Goal: Entertainment & Leisure: Consume media (video, audio)

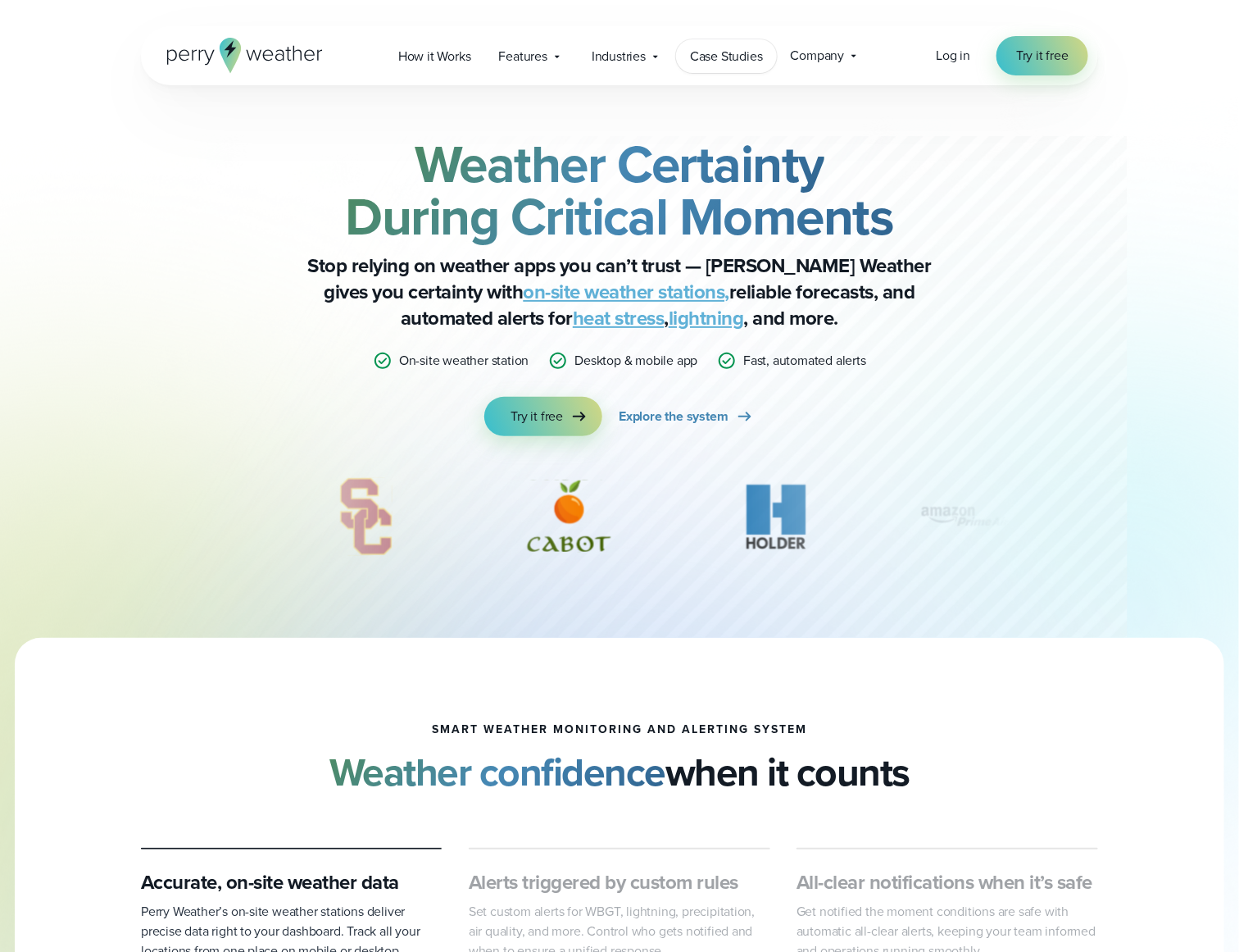
click at [731, 68] on link "Case Studies" at bounding box center [726, 56] width 101 height 33
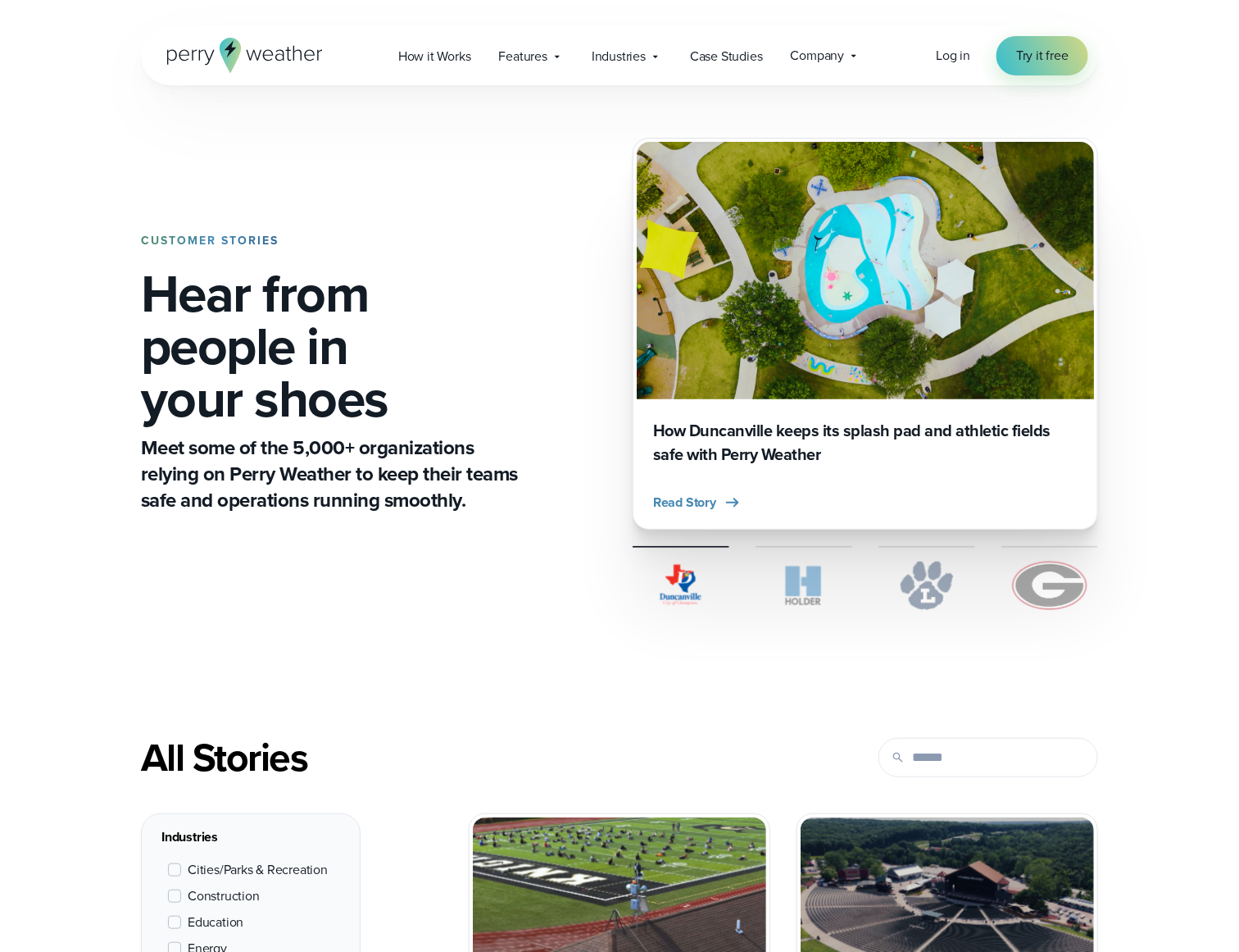
click at [913, 359] on img "1 of 4" at bounding box center [865, 270] width 457 height 258
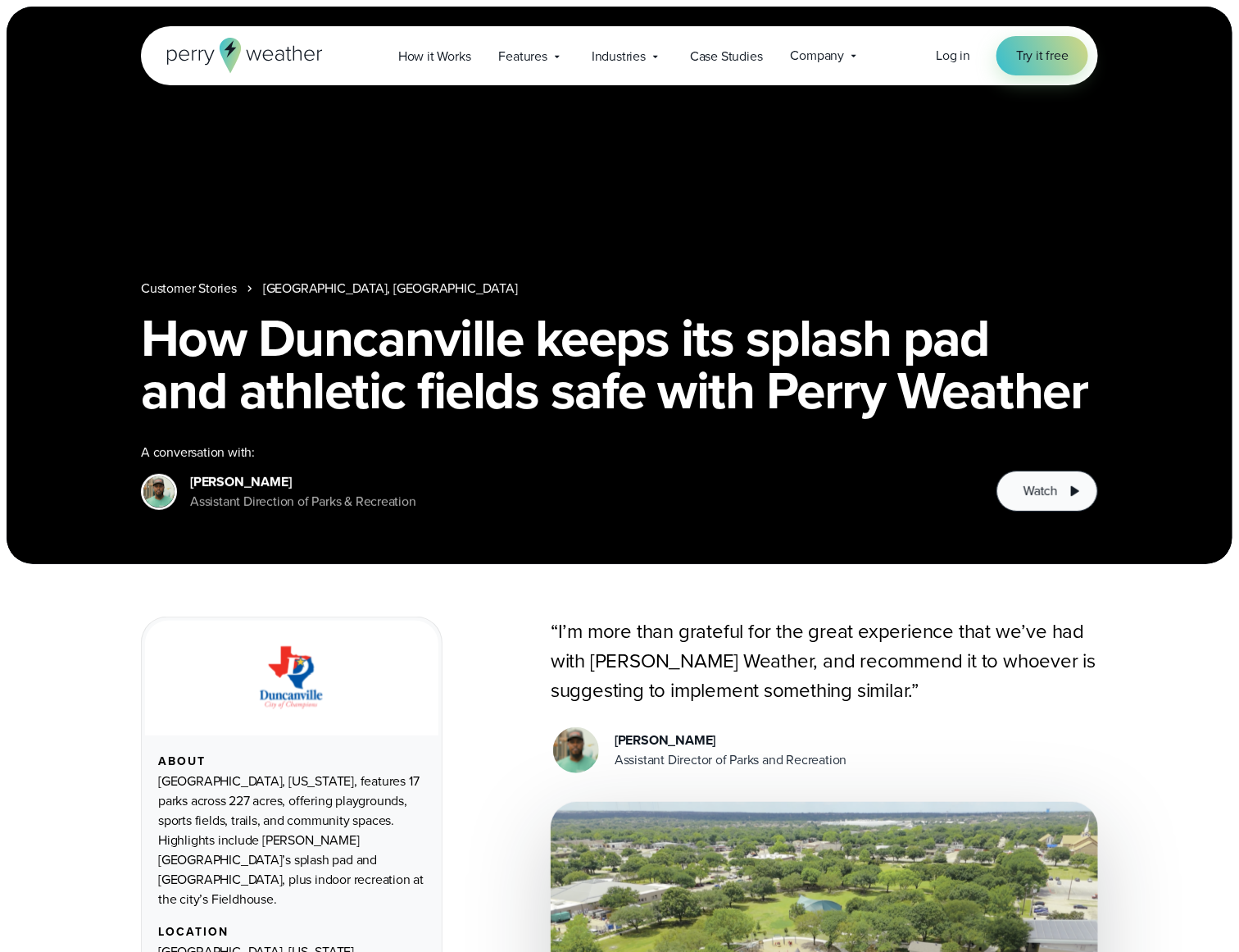
click at [1030, 473] on div "A conversation with: Tyler Agee Assistant Direction of Parks & Recreation Watch" at bounding box center [619, 477] width 957 height 69
click at [1041, 480] on button "Watch" at bounding box center [1048, 491] width 102 height 41
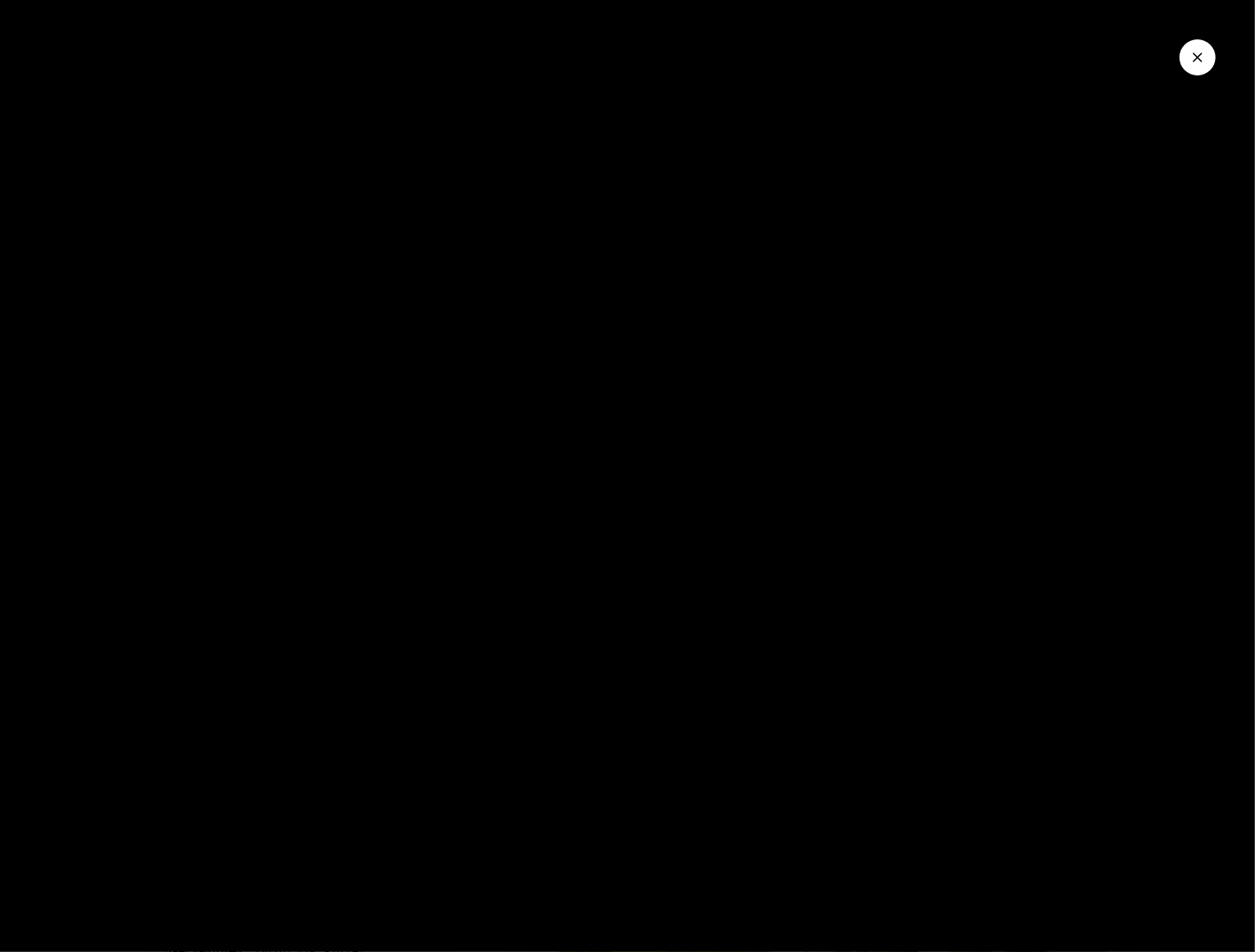
click at [1203, 64] on icon "Close Video" at bounding box center [1197, 57] width 17 height 17
